Goal: Task Accomplishment & Management: Use online tool/utility

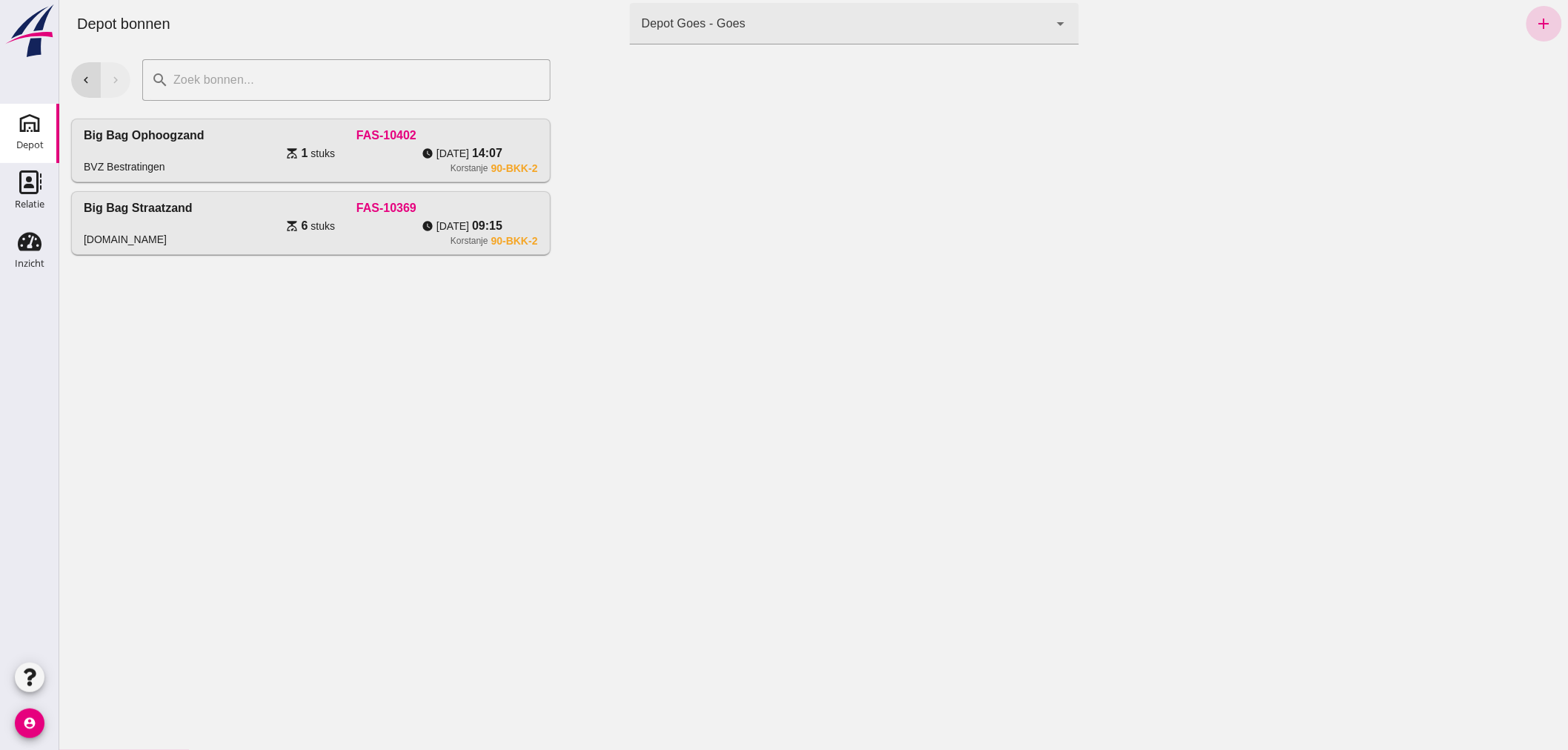
click at [1535, 25] on icon "add" at bounding box center [1544, 23] width 18 height 18
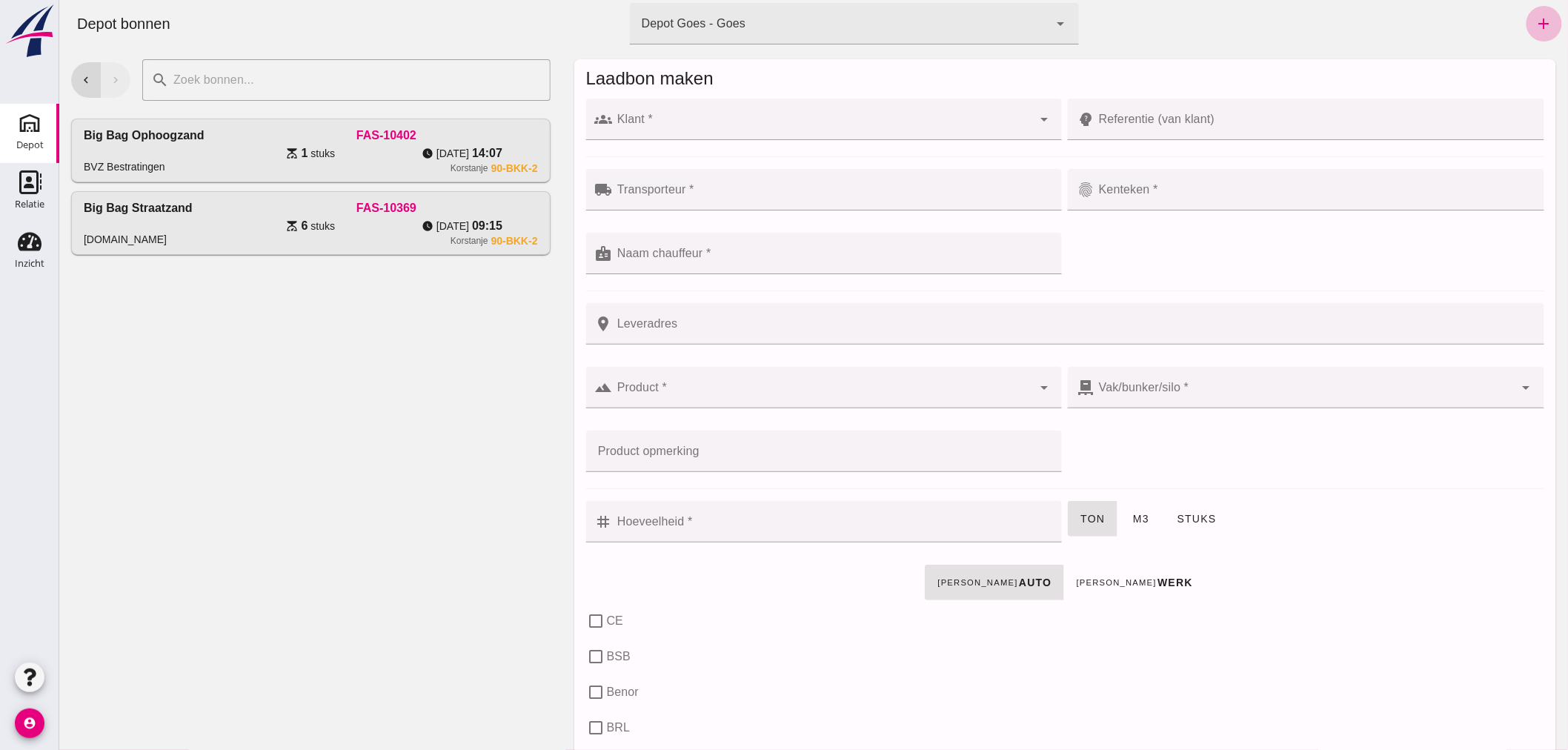
click at [37, 135] on div "Depot" at bounding box center [30, 145] width 27 height 21
click at [24, 250] on use at bounding box center [29, 242] width 24 height 18
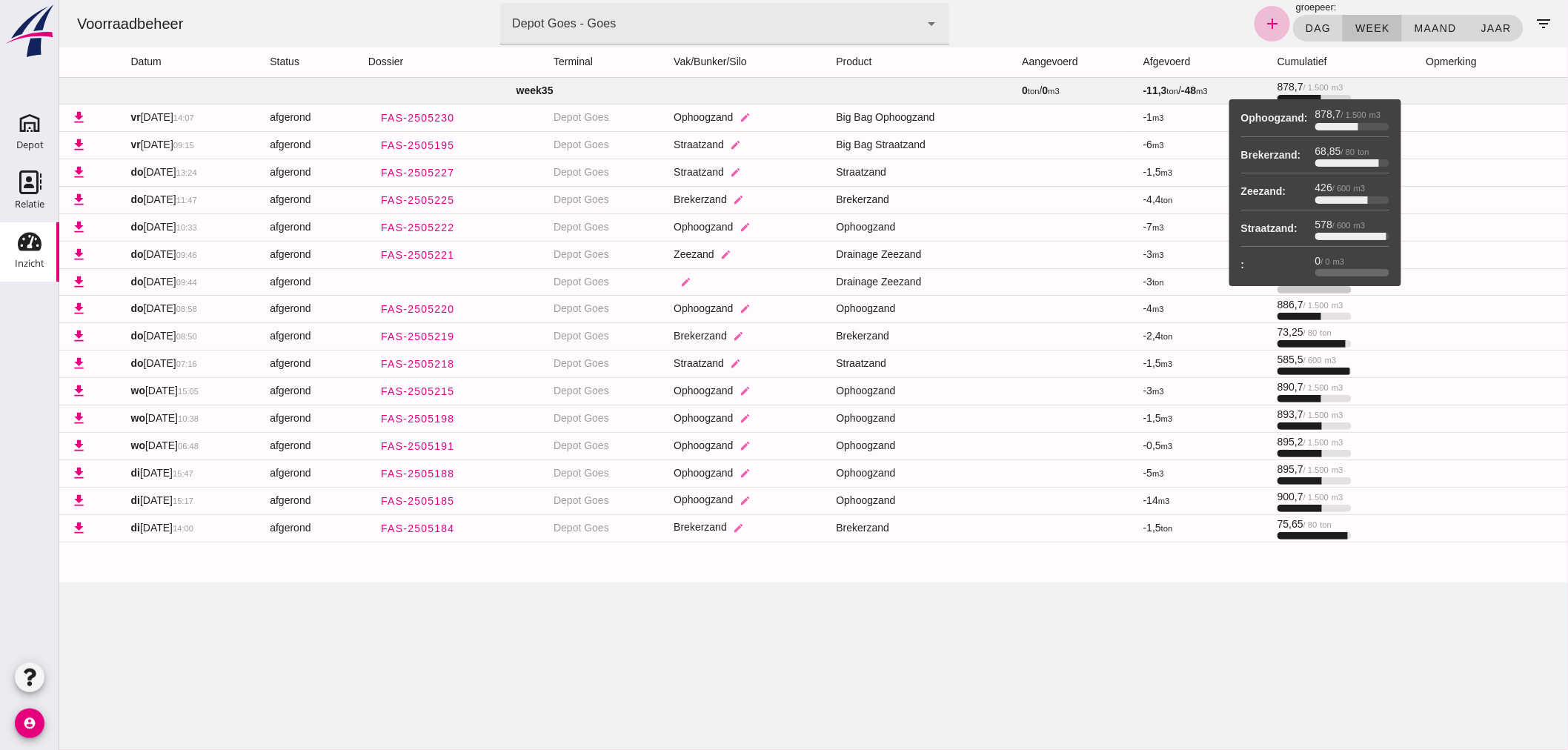
click at [1291, 82] on span "878,7 / 1.500 m3" at bounding box center [1310, 87] width 66 height 12
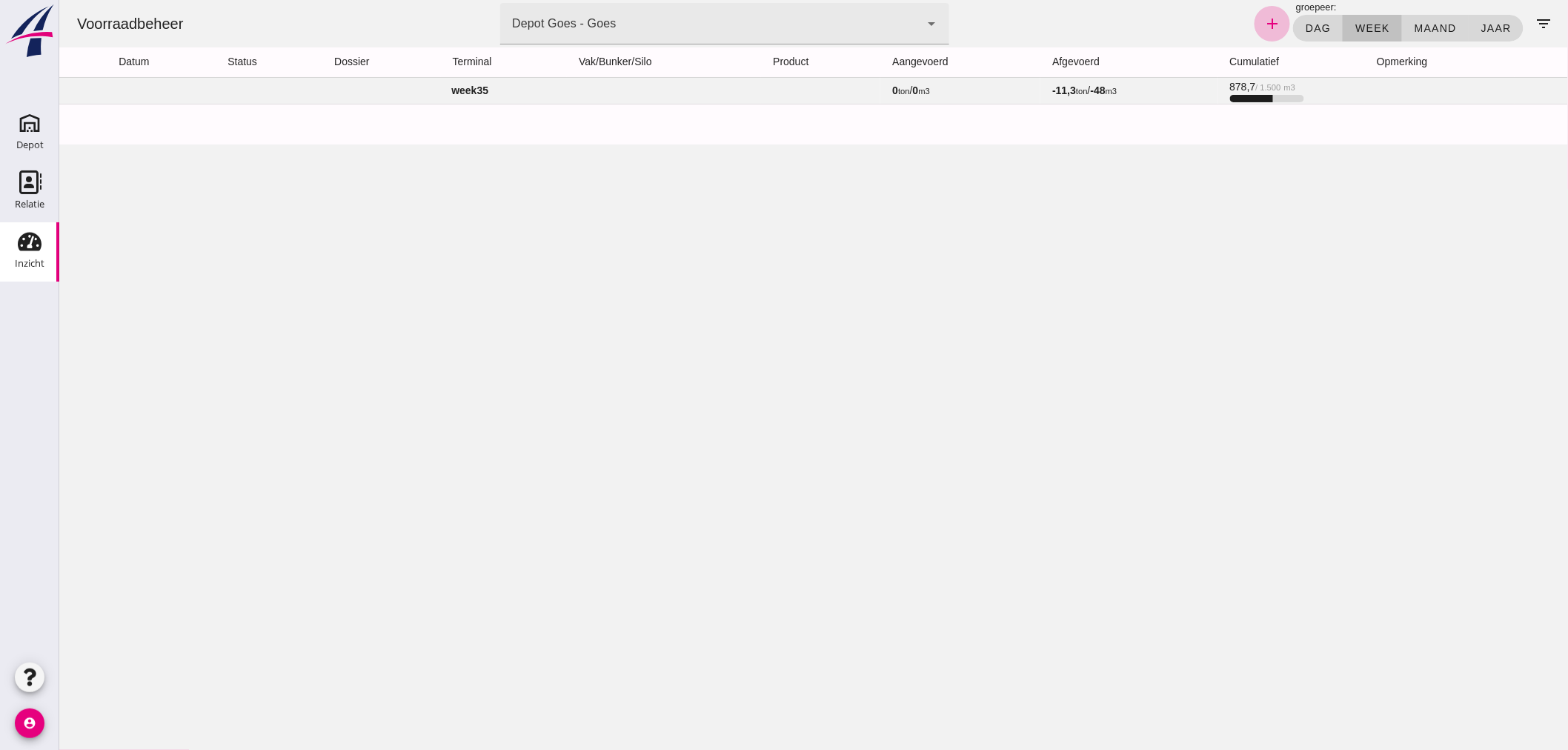
click at [1157, 88] on td "-11,3 ton / -48 m3" at bounding box center [1128, 90] width 177 height 27
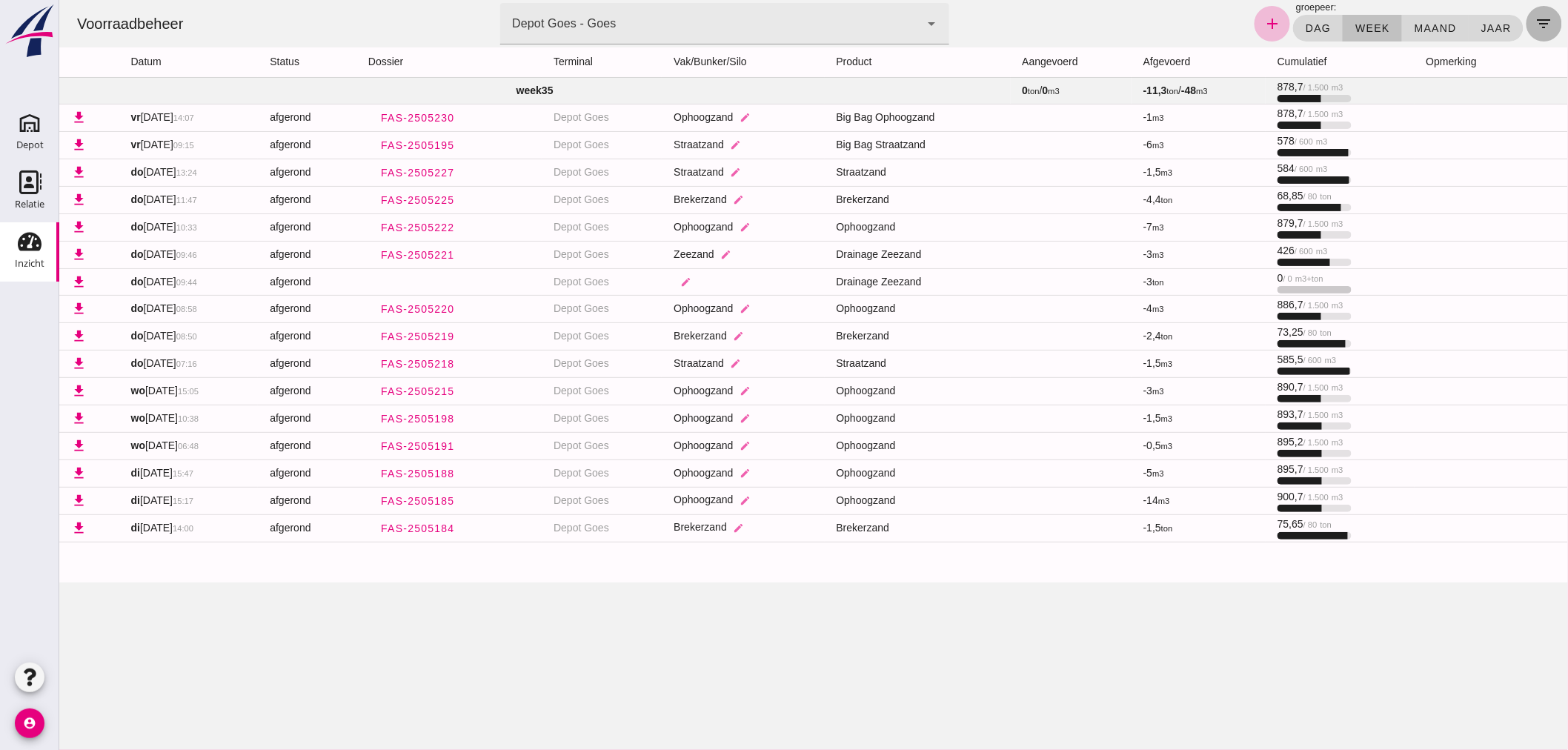
click at [1535, 18] on icon "filter_list" at bounding box center [1544, 23] width 18 height 18
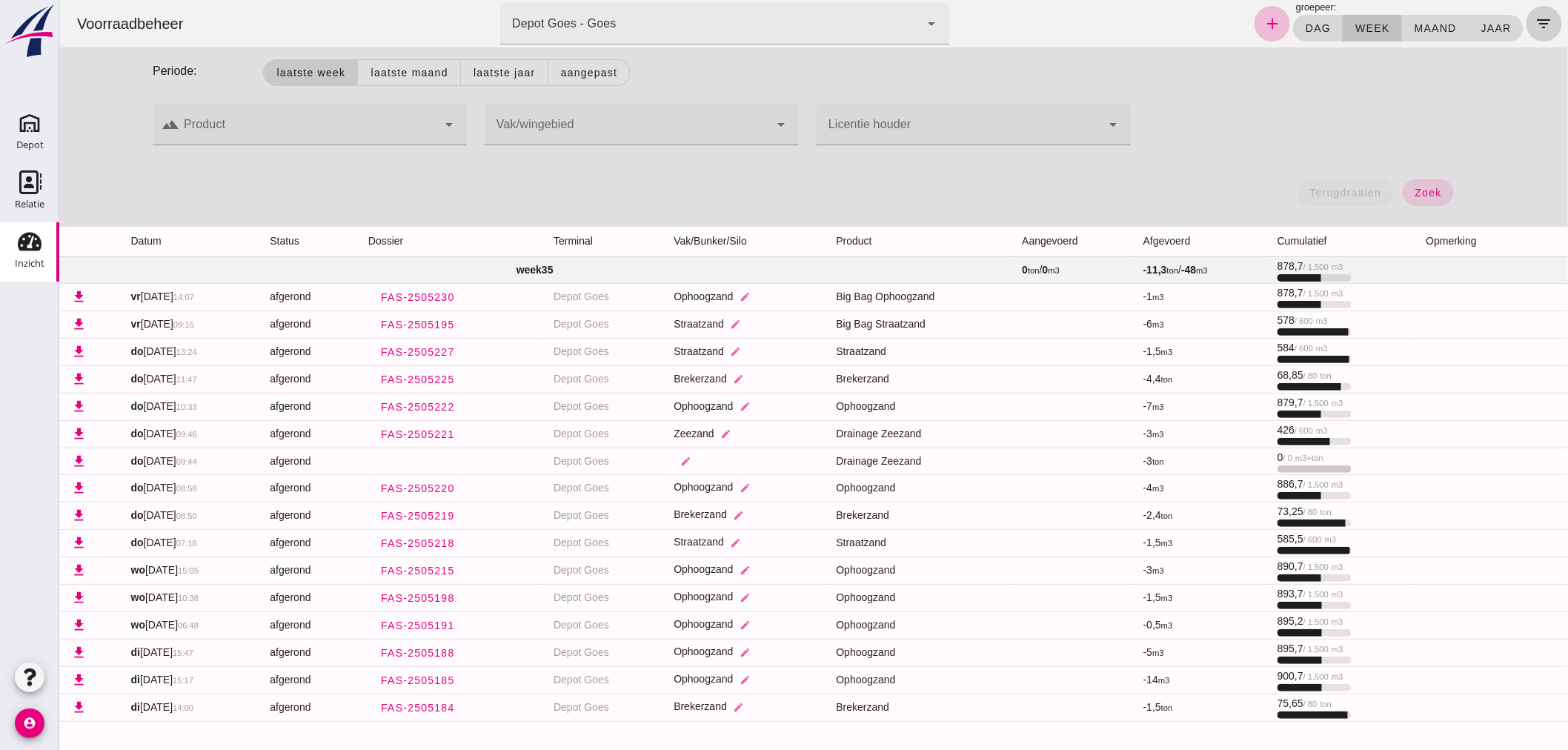
click at [1535, 17] on icon "filter_list" at bounding box center [1544, 23] width 18 height 18
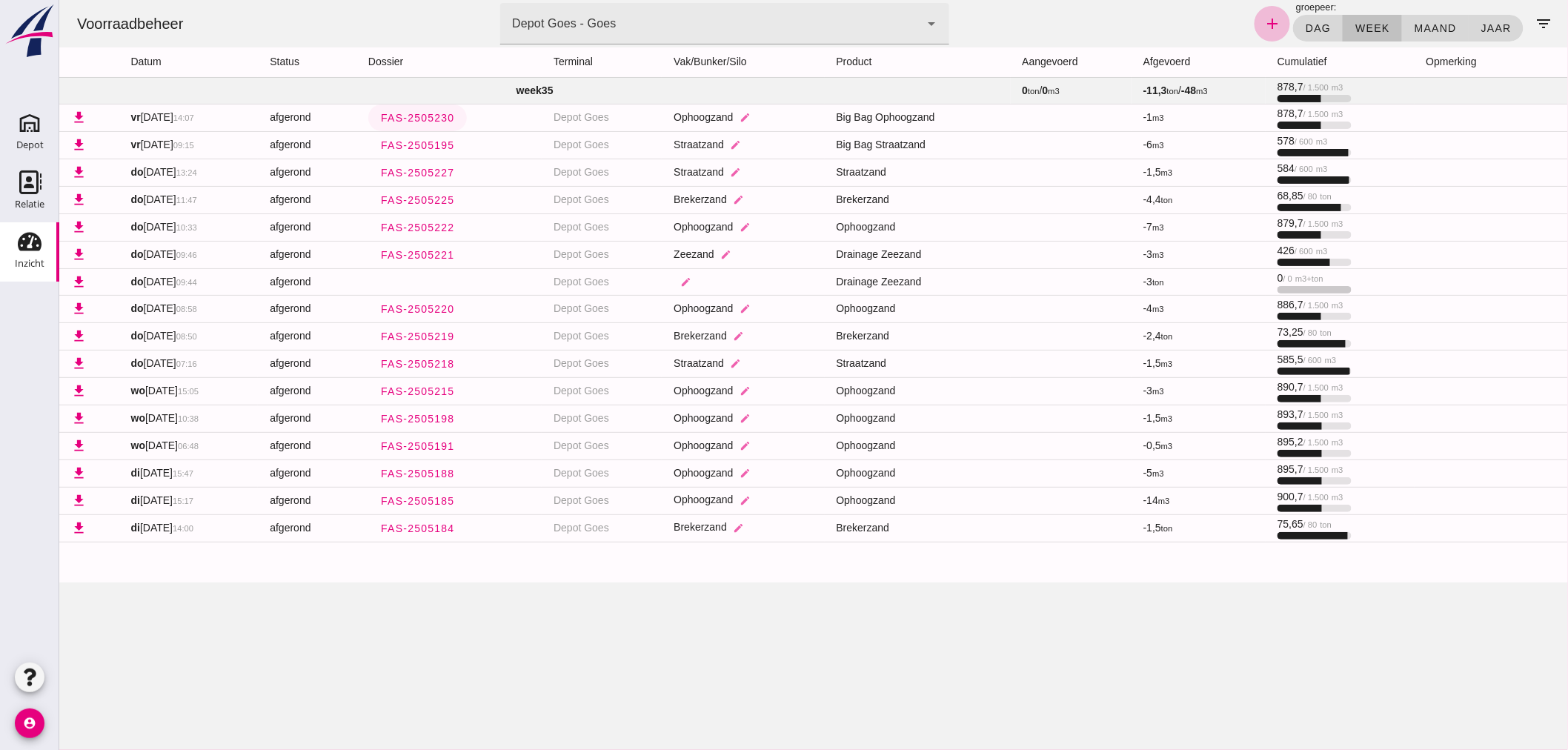
click at [448, 116] on span "FAS-2505230" at bounding box center [417, 118] width 75 height 12
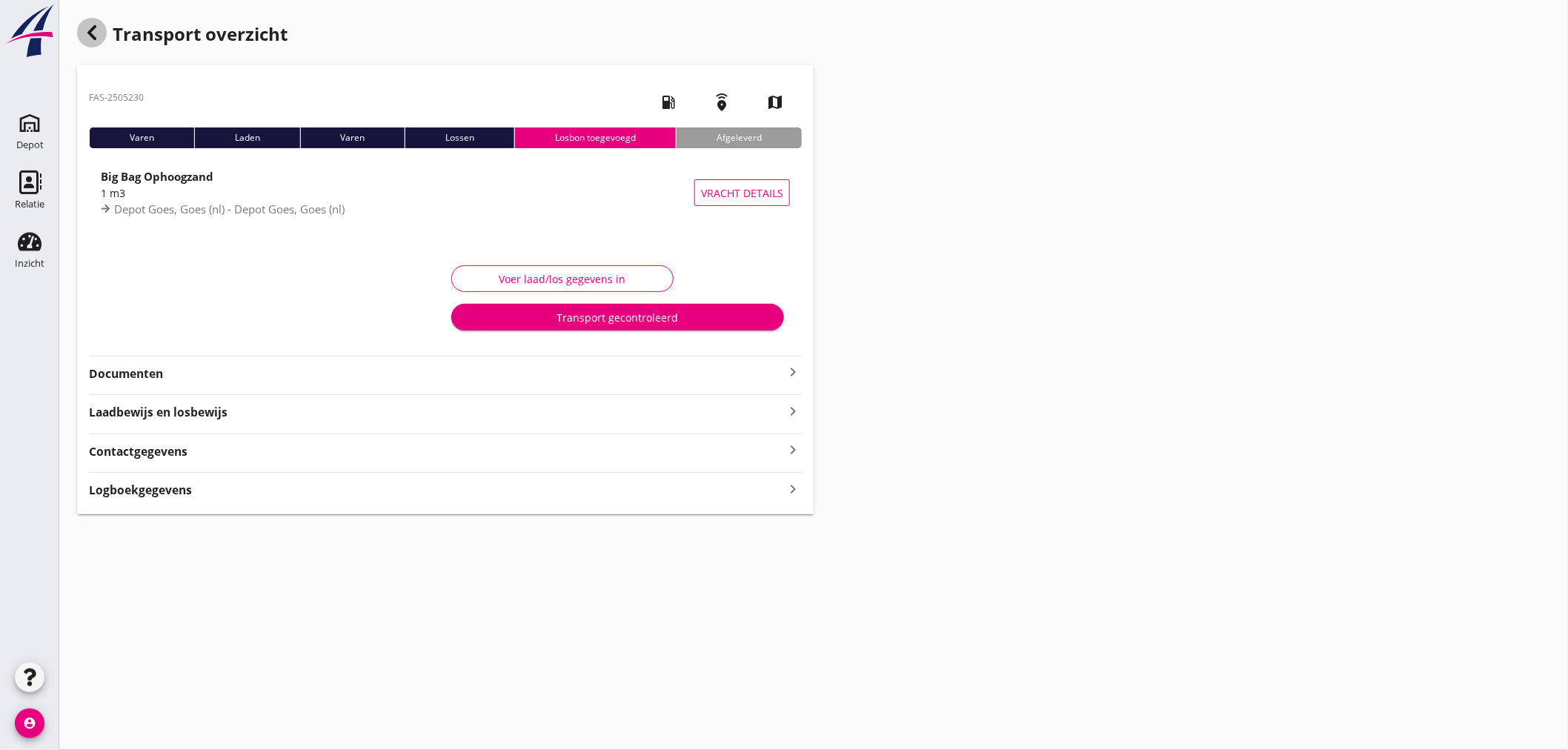
click at [86, 30] on icon "button" at bounding box center [91, 32] width 18 height 18
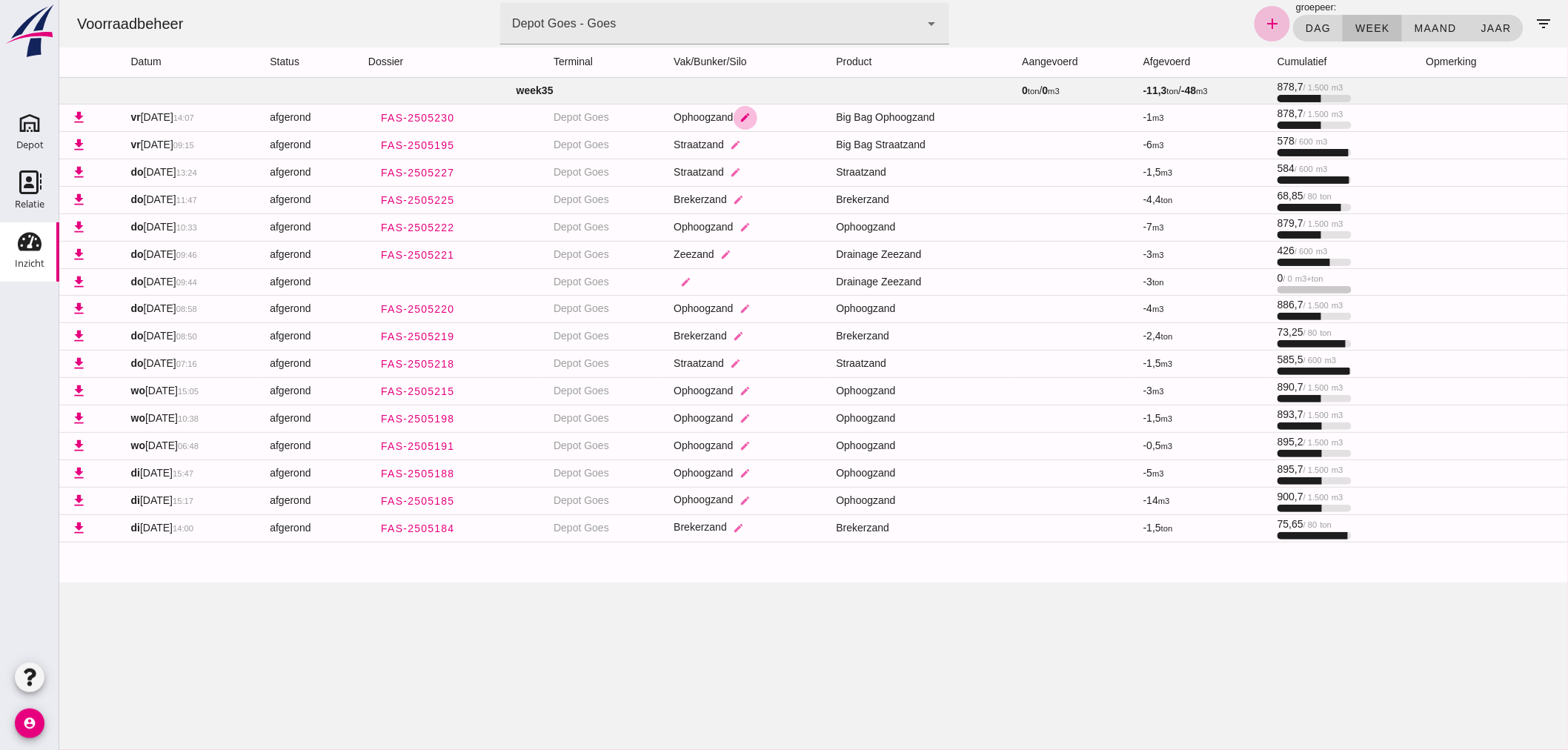
click at [750, 116] on icon "edit" at bounding box center [744, 117] width 11 height 11
click at [627, 599] on div "Voorraadbeheer terminal Depot Goes - Goes 8d49d884-38cb-411c-a66c-fafb858bb749 …" at bounding box center [813, 375] width 1509 height 750
click at [40, 137] on div "Depot" at bounding box center [30, 145] width 27 height 21
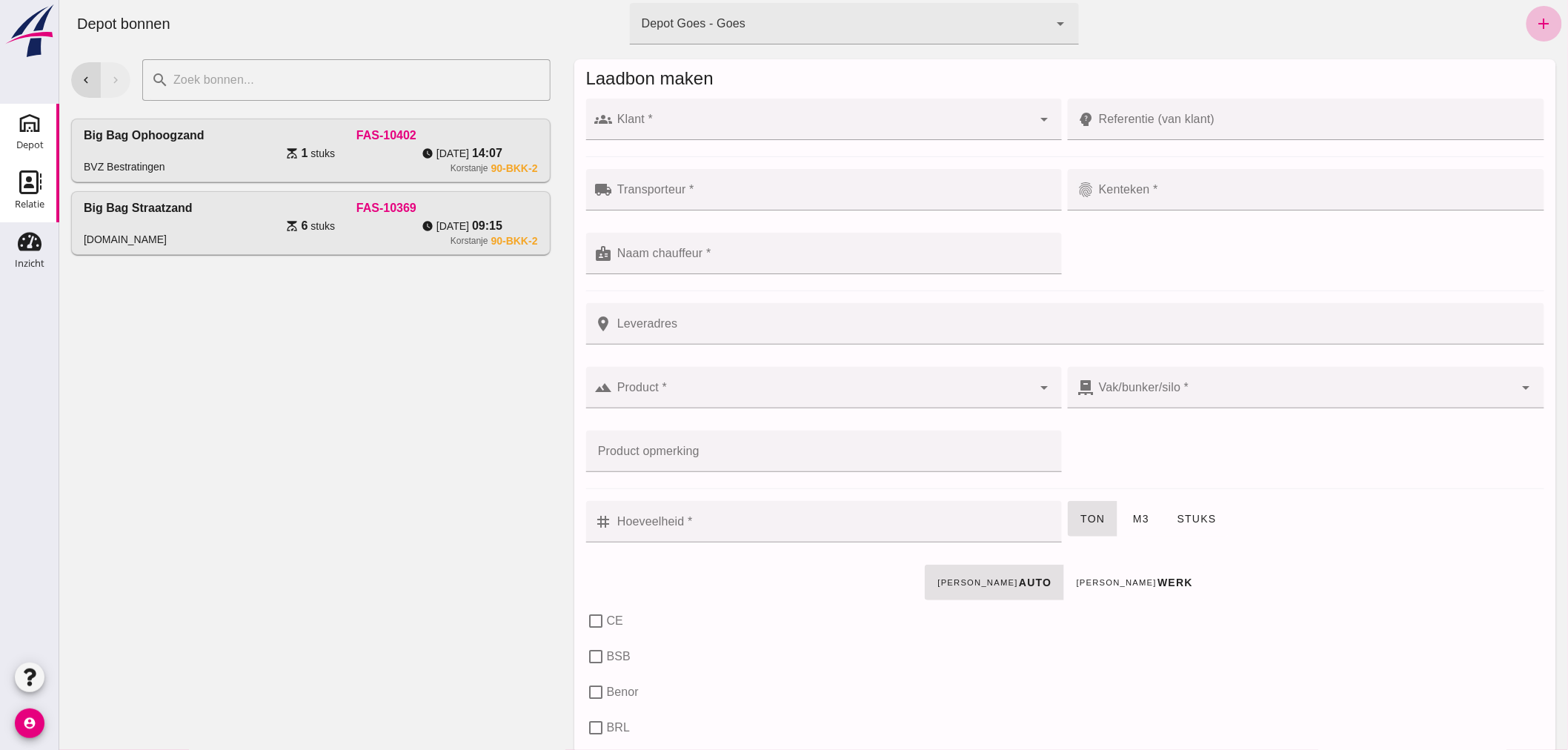
click at [26, 184] on use at bounding box center [30, 182] width 22 height 24
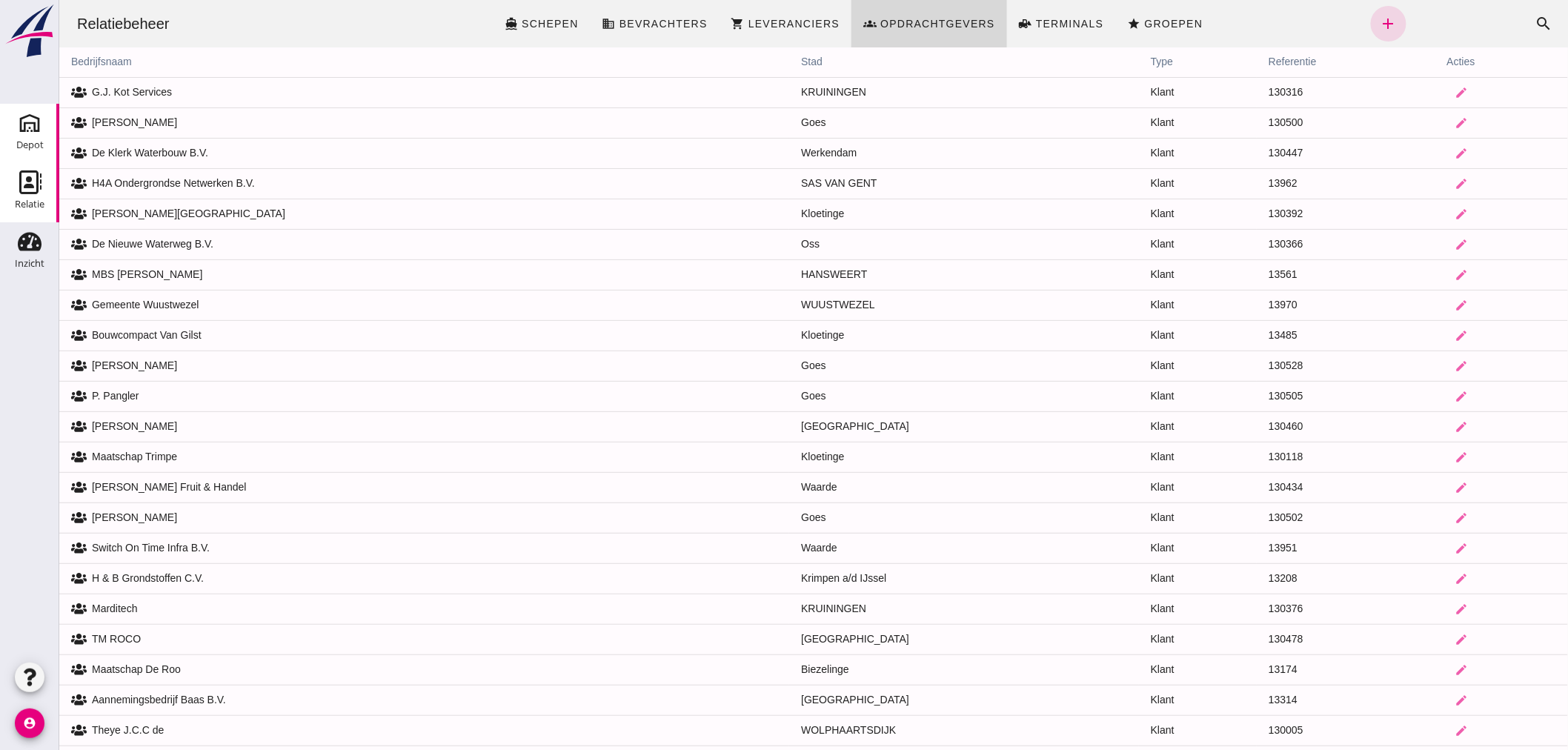
click at [37, 131] on use at bounding box center [29, 123] width 24 height 24
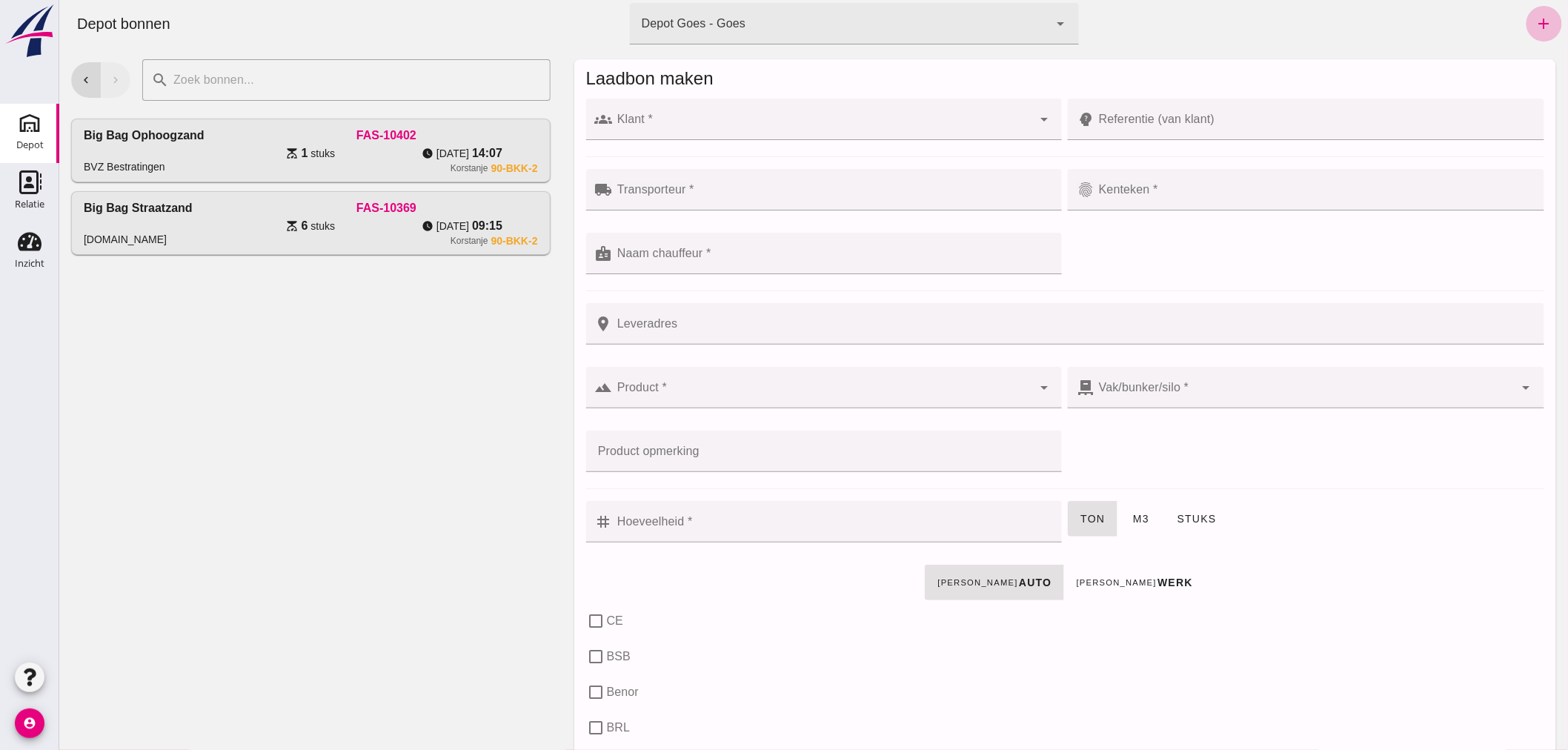
click at [644, 116] on div at bounding box center [822, 120] width 420 height 42
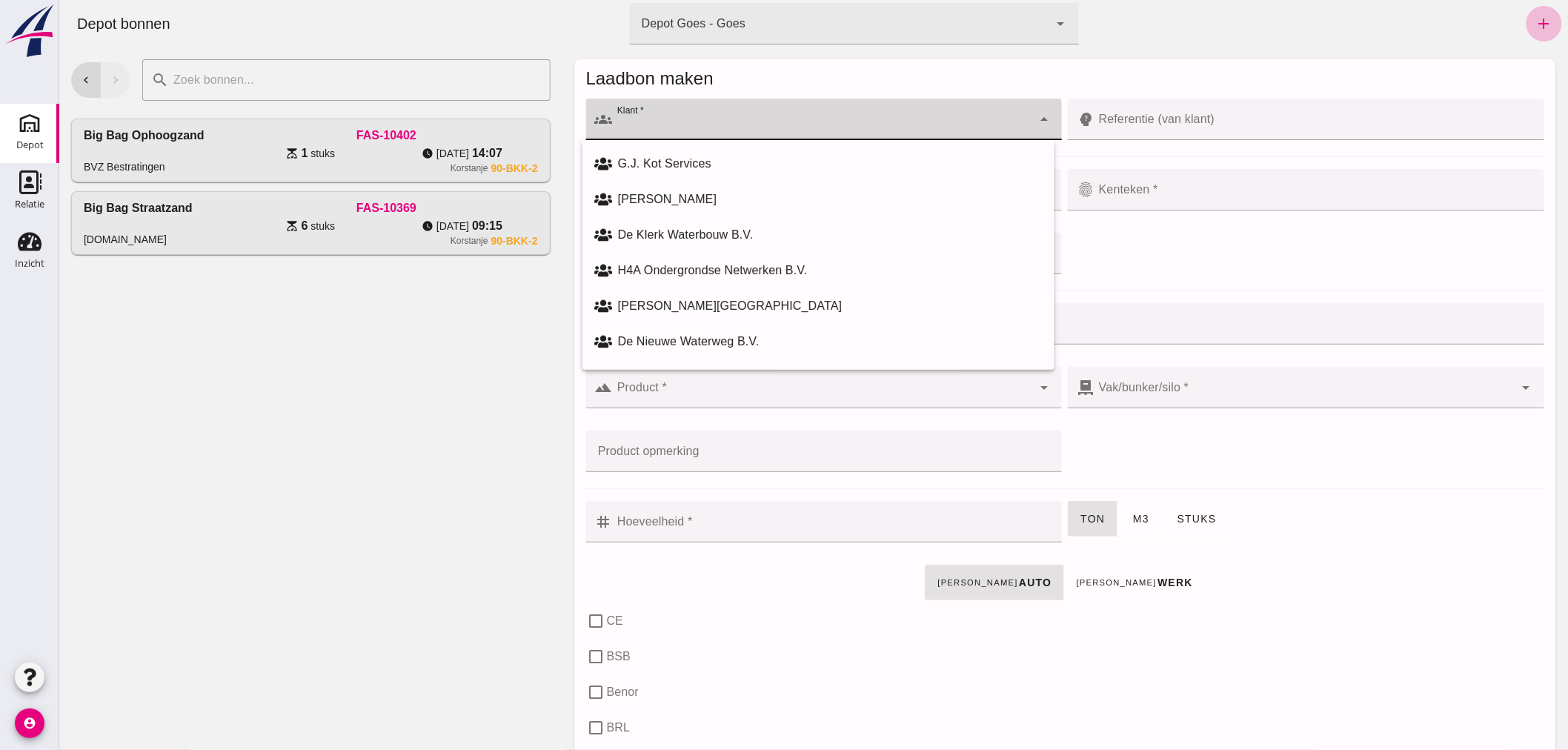
click at [989, 123] on input "Klant *" at bounding box center [822, 126] width 420 height 18
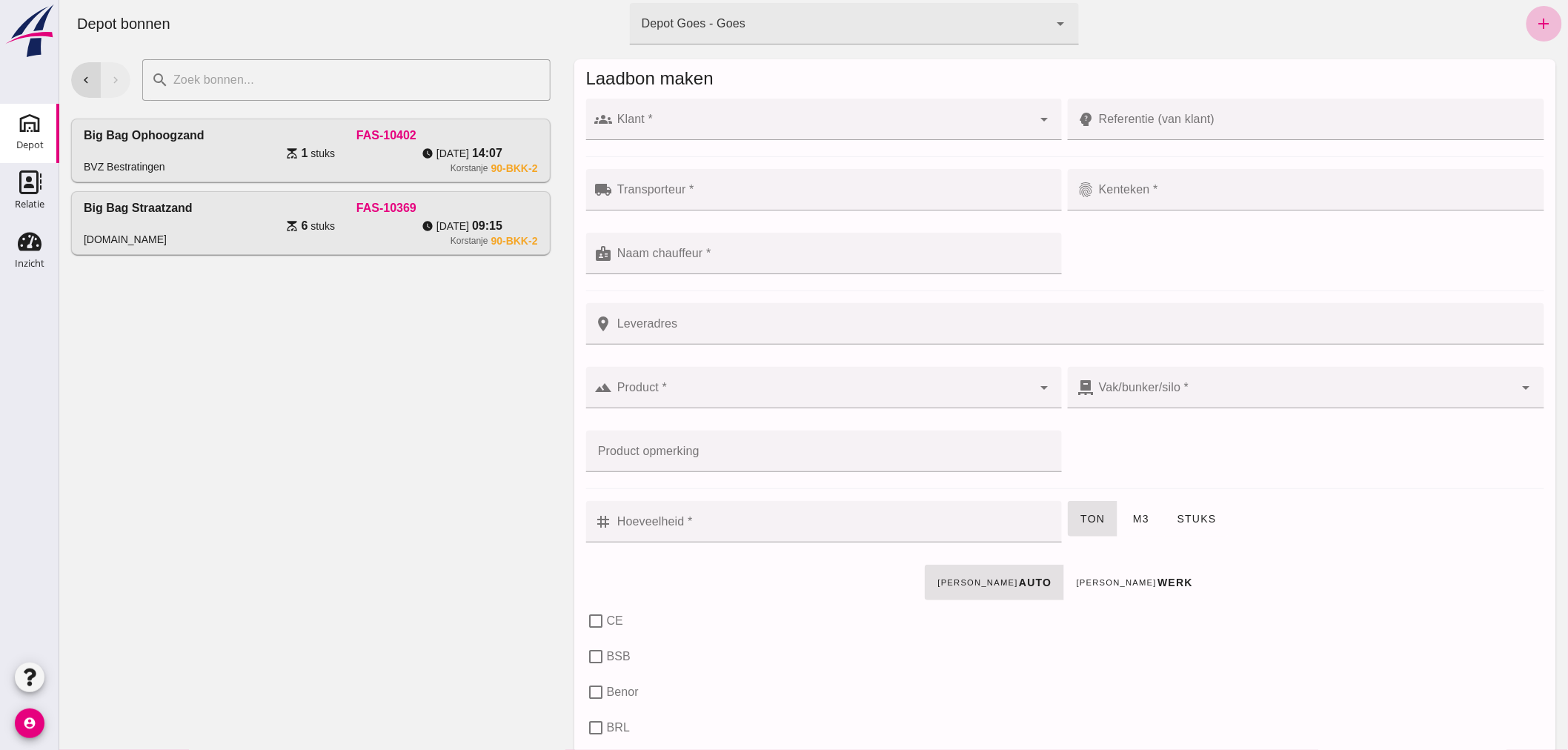
click at [420, 382] on div "chevron_left chevron_right search cancel Big Bag Ophoogzand BVZ Bestratingen FA…" at bounding box center [310, 398] width 503 height 703
